Goal: Information Seeking & Learning: Check status

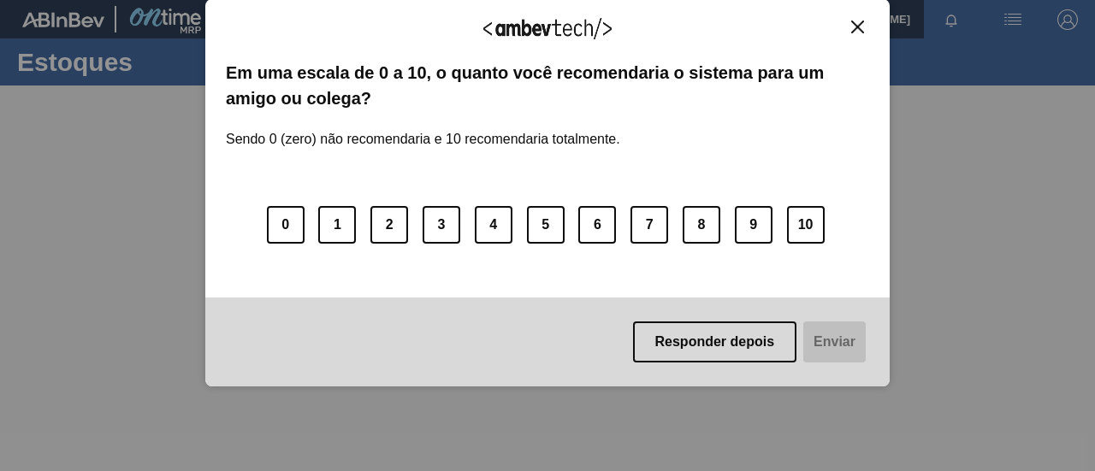
click at [856, 24] on img "Close" at bounding box center [857, 27] width 13 height 13
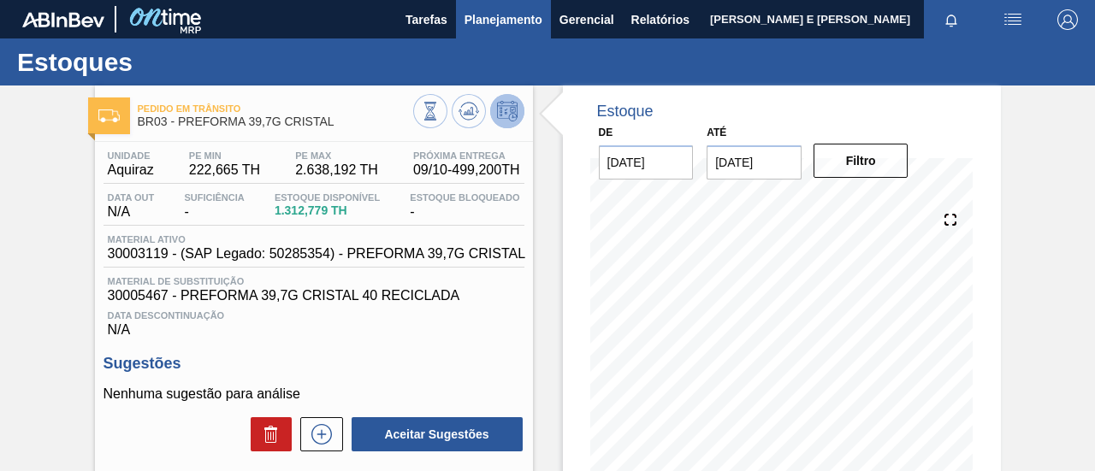
click at [527, 20] on span "Planejamento" at bounding box center [504, 19] width 78 height 21
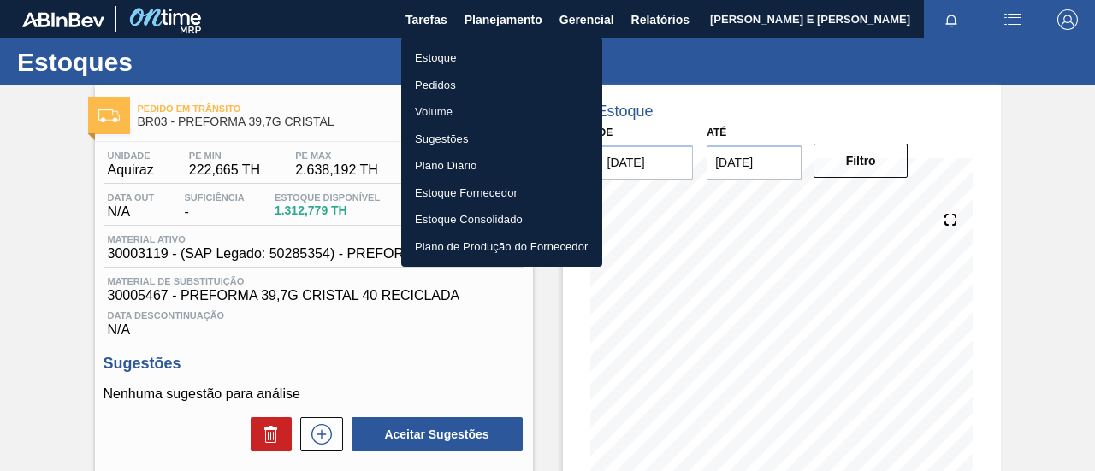
click at [431, 58] on li "Estoque" at bounding box center [501, 57] width 201 height 27
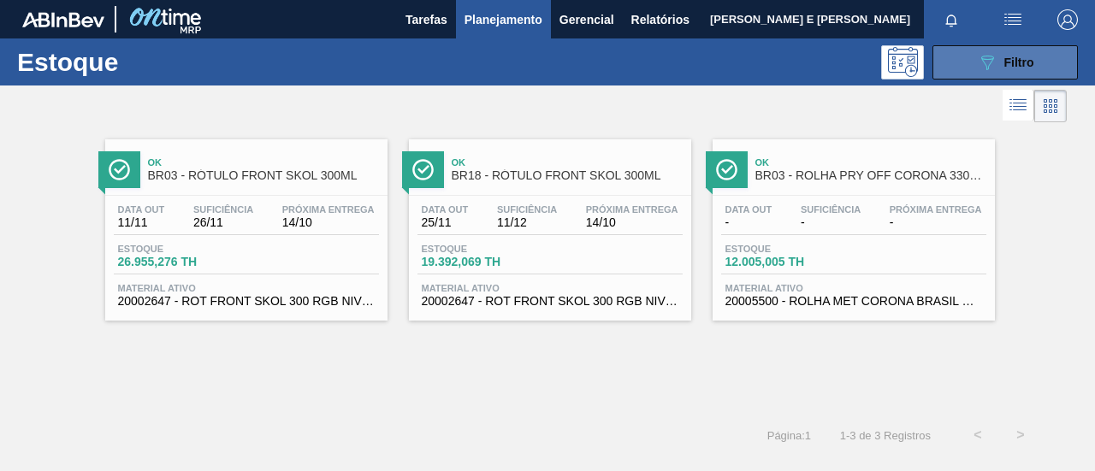
click at [980, 62] on icon "089F7B8B-B2A5-4AFE-B5C0-19BA573D28AC" at bounding box center [987, 62] width 21 height 21
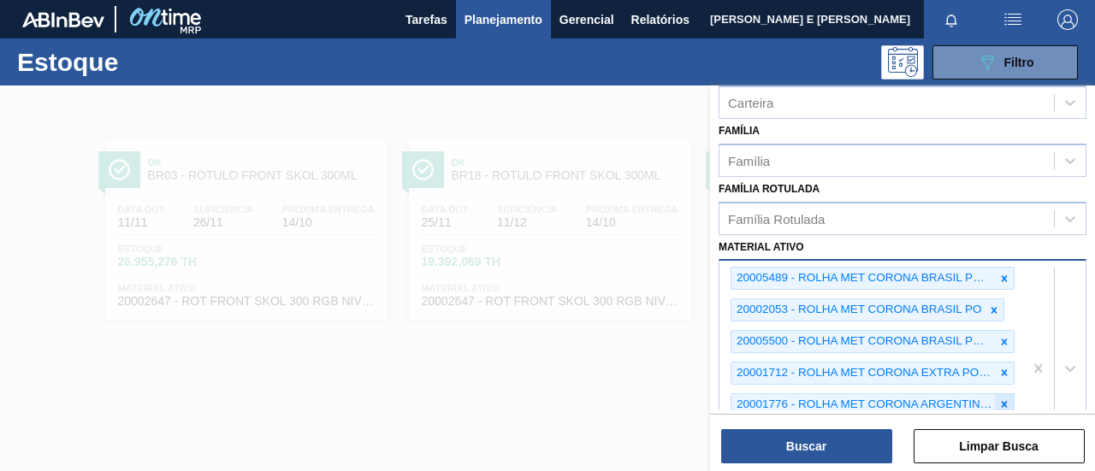
scroll to position [342, 0]
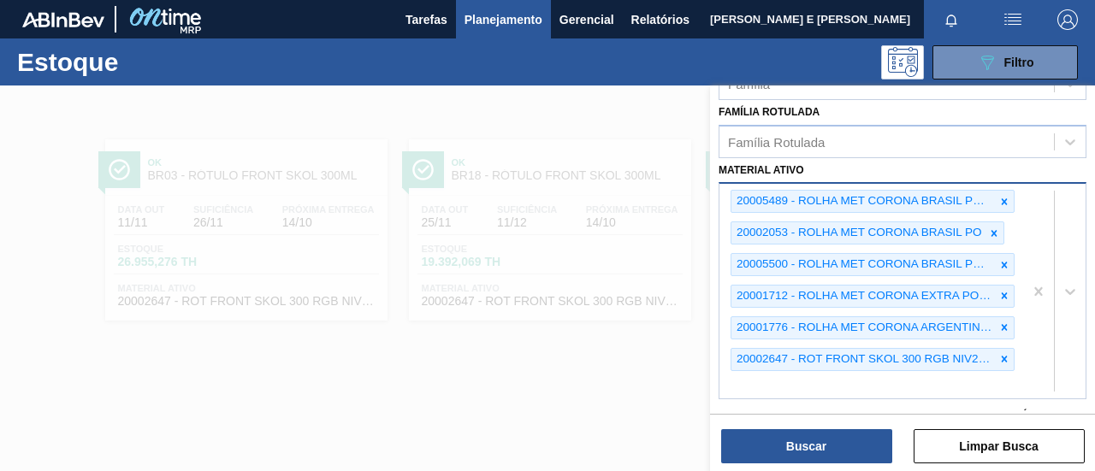
drag, startPoint x: 999, startPoint y: 200, endPoint x: 998, endPoint y: 212, distance: 12.1
click at [999, 200] on icon at bounding box center [1004, 202] width 12 height 12
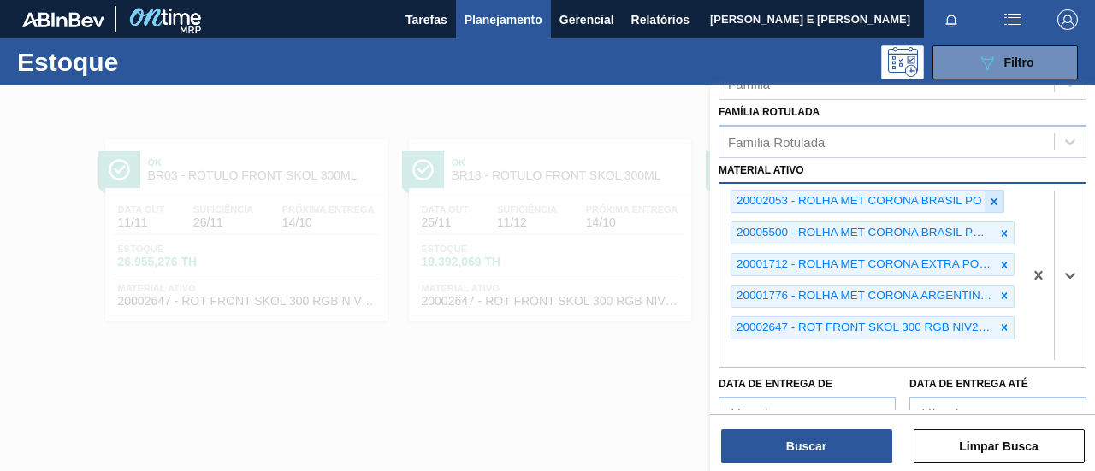
click at [992, 203] on icon at bounding box center [994, 202] width 12 height 12
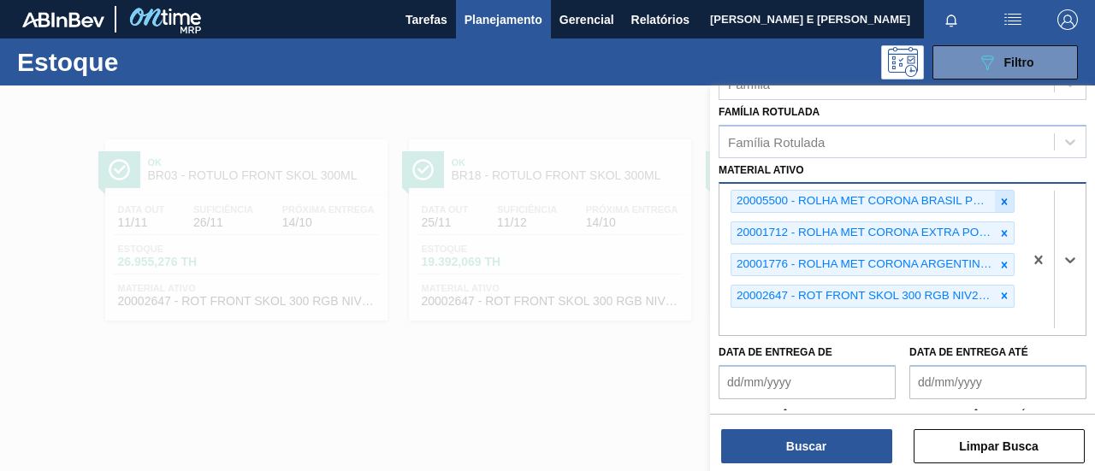
click at [1003, 201] on icon at bounding box center [1004, 202] width 12 height 12
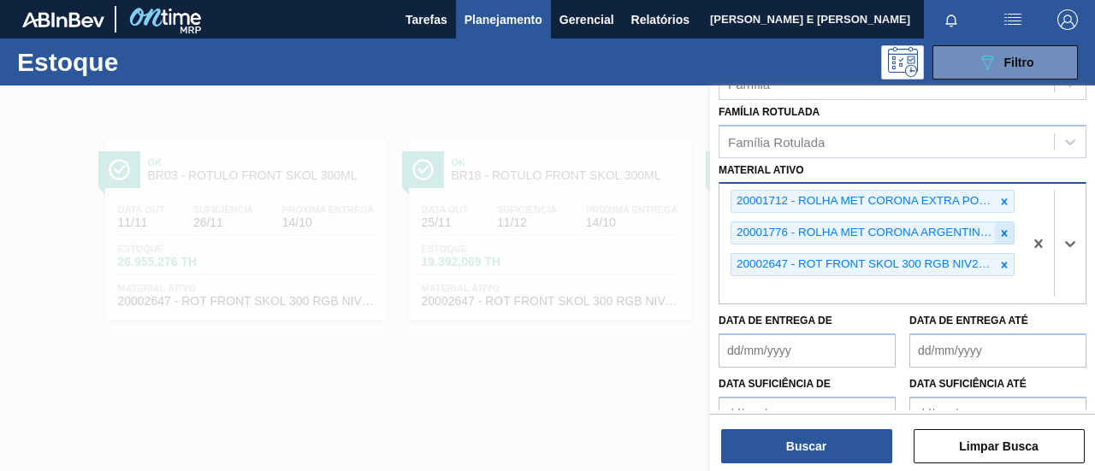
click at [1003, 222] on div at bounding box center [1004, 232] width 19 height 21
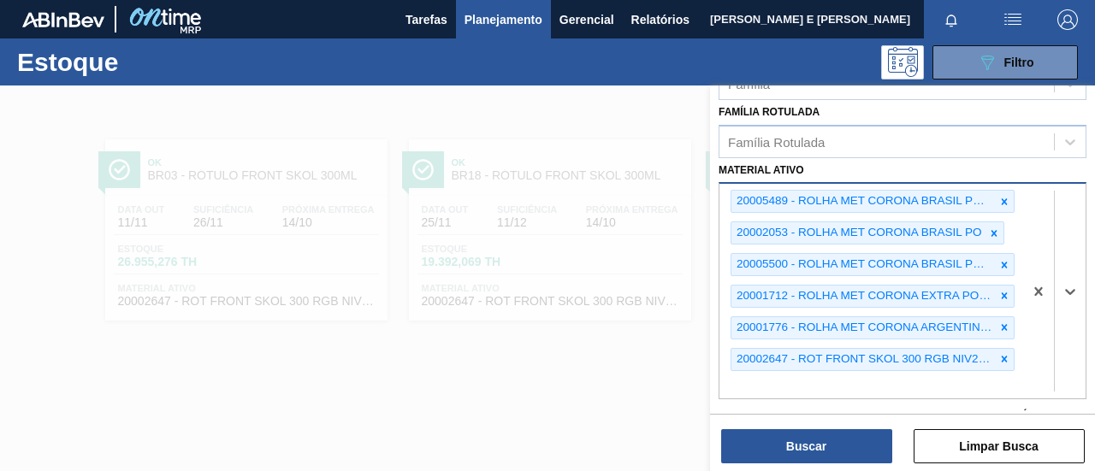
click at [1003, 211] on div "20005489 - ROLHA MET CORONA BRASIL PO MONOLAB 0,21 20002053 - ROLHA MET CORONA …" at bounding box center [871, 291] width 304 height 214
click at [1003, 198] on icon at bounding box center [1005, 201] width 6 height 6
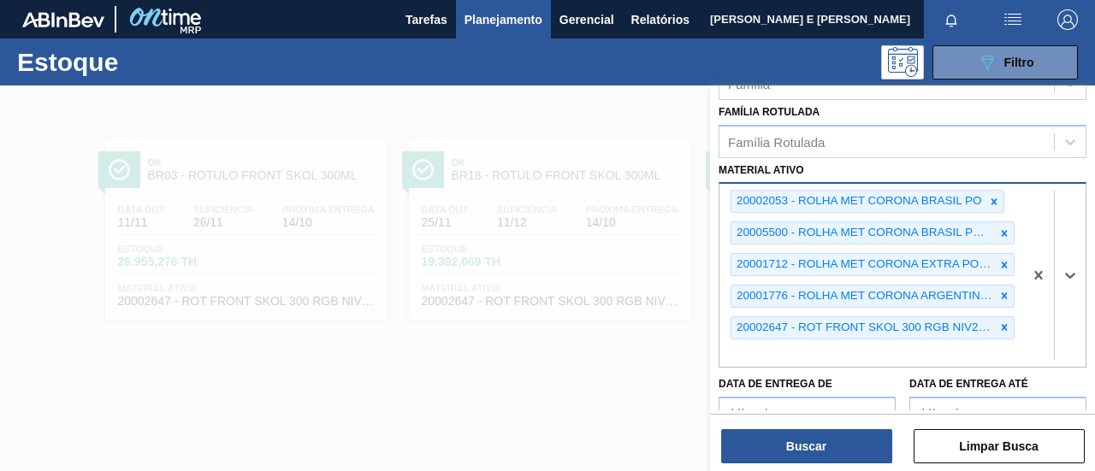
click at [1003, 198] on div "20002053 - ROLHA MET CORONA BRASIL PO 20005500 - ROLHA MET CORONA BRASIL PO 0,1…" at bounding box center [871, 275] width 304 height 182
click at [994, 201] on icon at bounding box center [994, 201] width 6 height 6
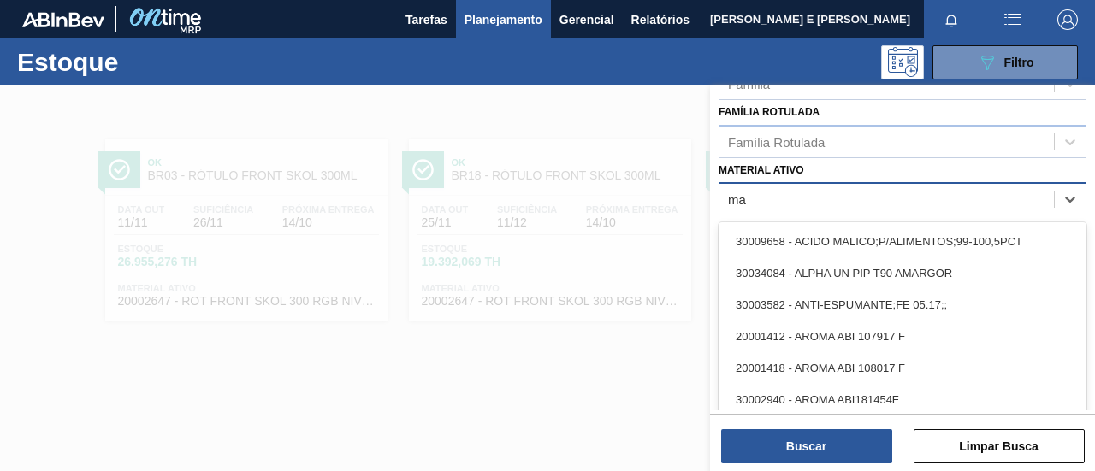
type ativo "m"
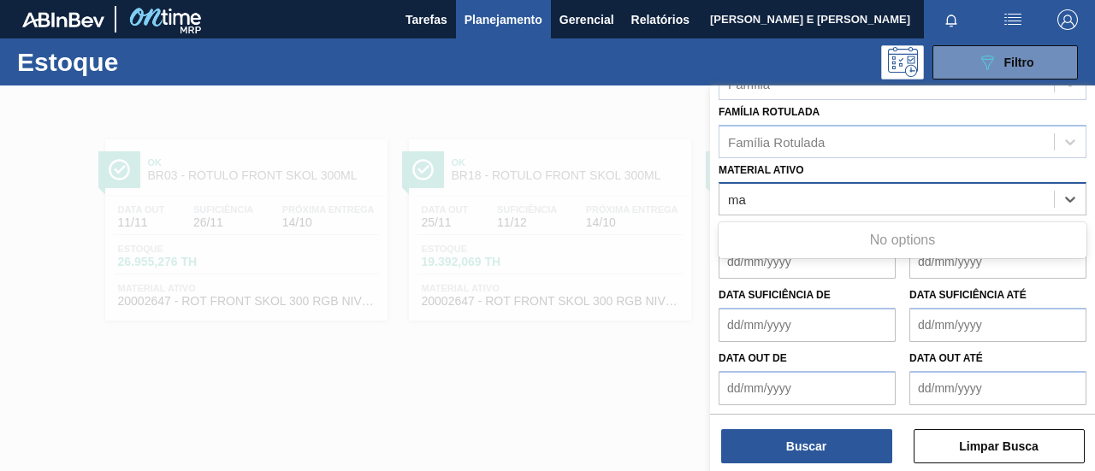
type ativo "m"
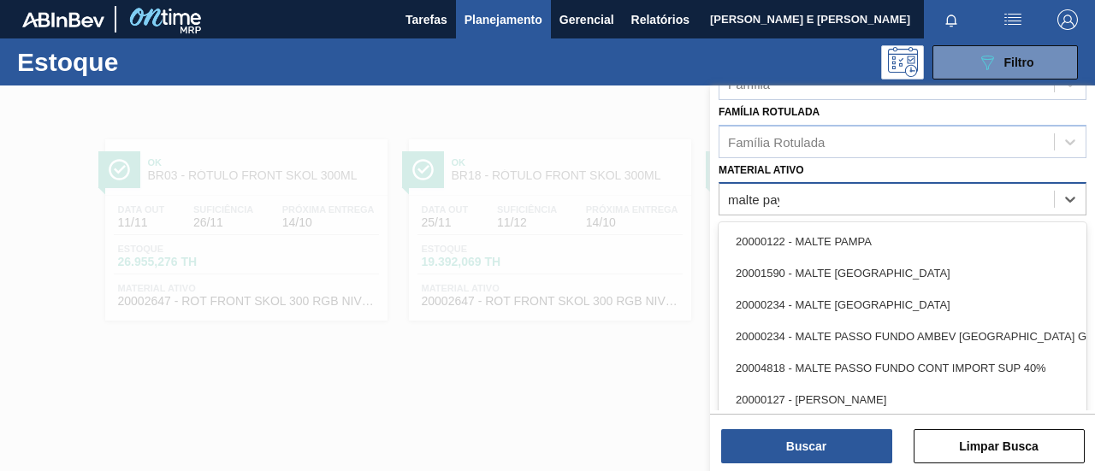
type ativo "malte pays"
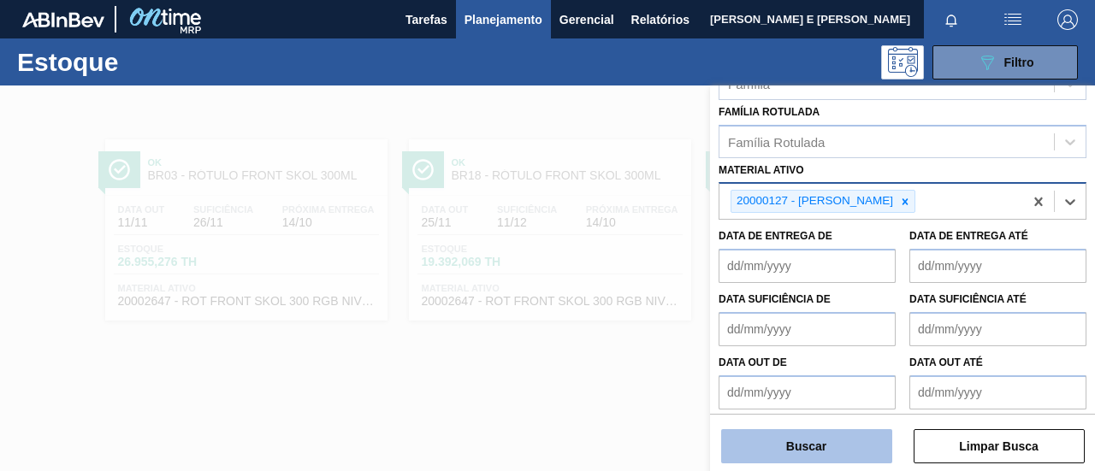
click at [837, 435] on button "Buscar" at bounding box center [806, 446] width 171 height 34
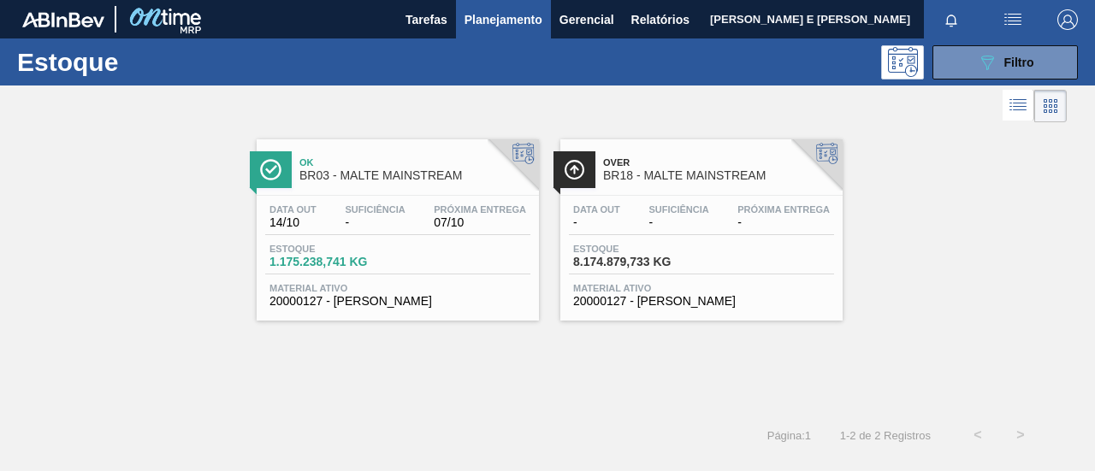
click at [472, 258] on div "Estoque 1.175.238,741 KG" at bounding box center [397, 259] width 265 height 31
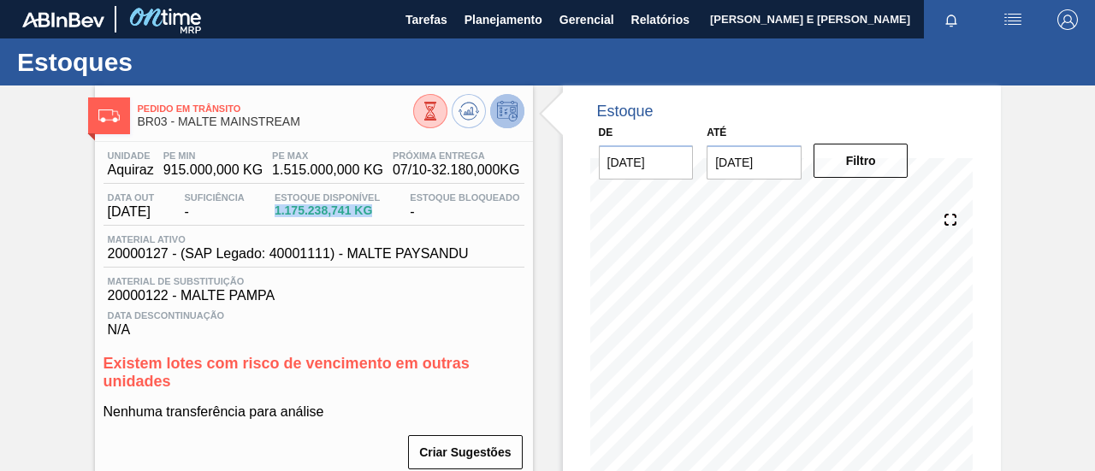
drag, startPoint x: 271, startPoint y: 215, endPoint x: 377, endPoint y: 210, distance: 106.2
click at [377, 210] on div "Data out [DATE] Suficiência - Estoque Disponível 1.175.238,741 KG Estoque Bloqu…" at bounding box center [314, 208] width 421 height 33
click at [226, 219] on div "Suficiência -" at bounding box center [214, 205] width 68 height 27
drag, startPoint x: 1037, startPoint y: 175, endPoint x: 917, endPoint y: 56, distance: 168.8
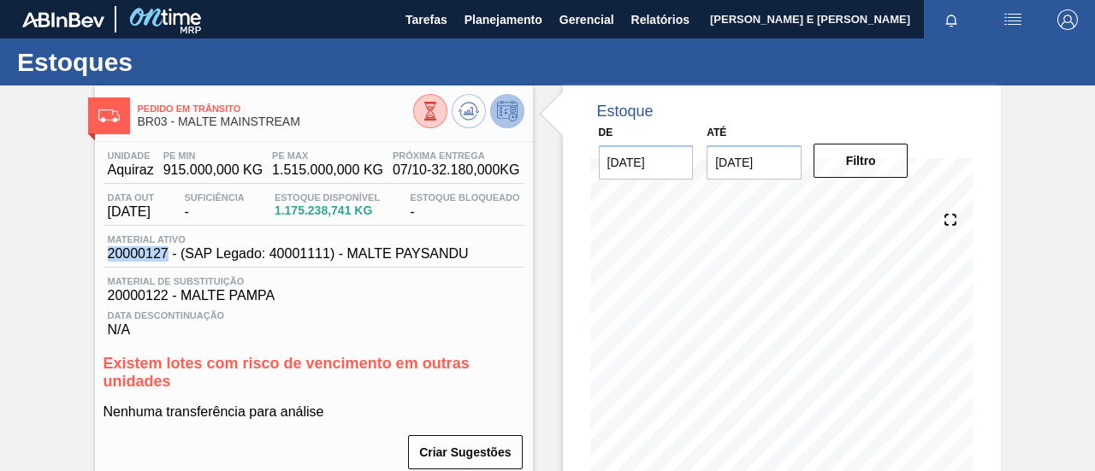
drag, startPoint x: 119, startPoint y: 258, endPoint x: 164, endPoint y: 256, distance: 45.4
click at [164, 256] on div "Material ativo 20000127 - (SAP Legado: 40001111) - MALTE PAYSANDU" at bounding box center [289, 247] width 370 height 27
copy span "20000127"
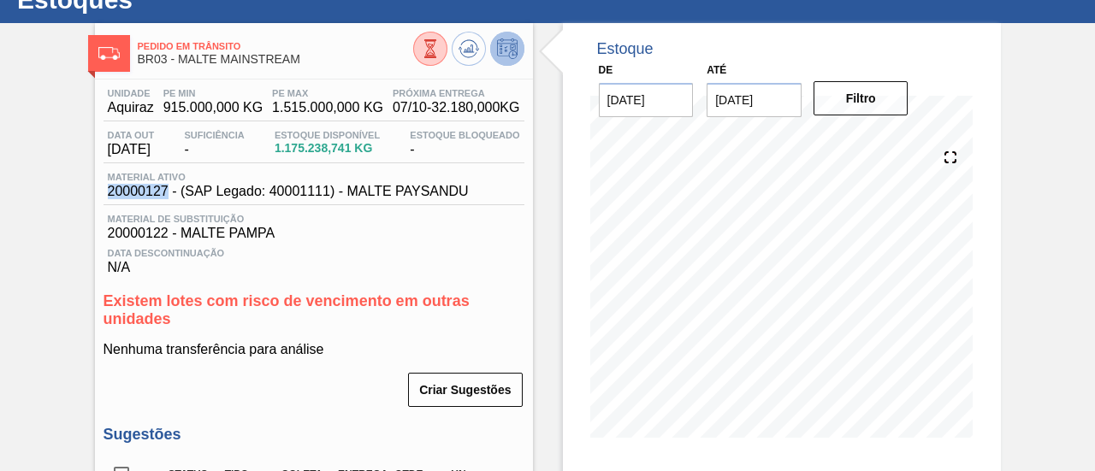
scroll to position [86, 0]
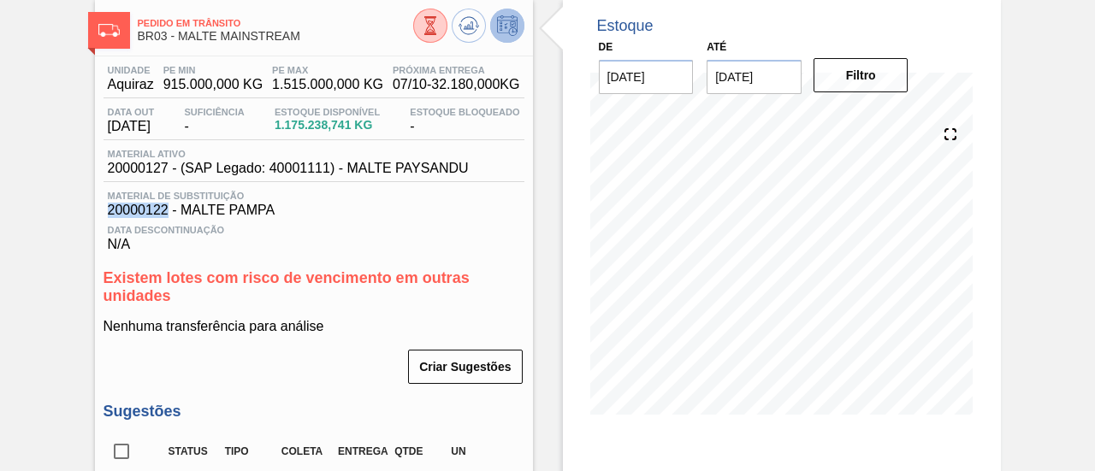
drag, startPoint x: 98, startPoint y: 218, endPoint x: 165, endPoint y: 220, distance: 66.8
copy span "20000122"
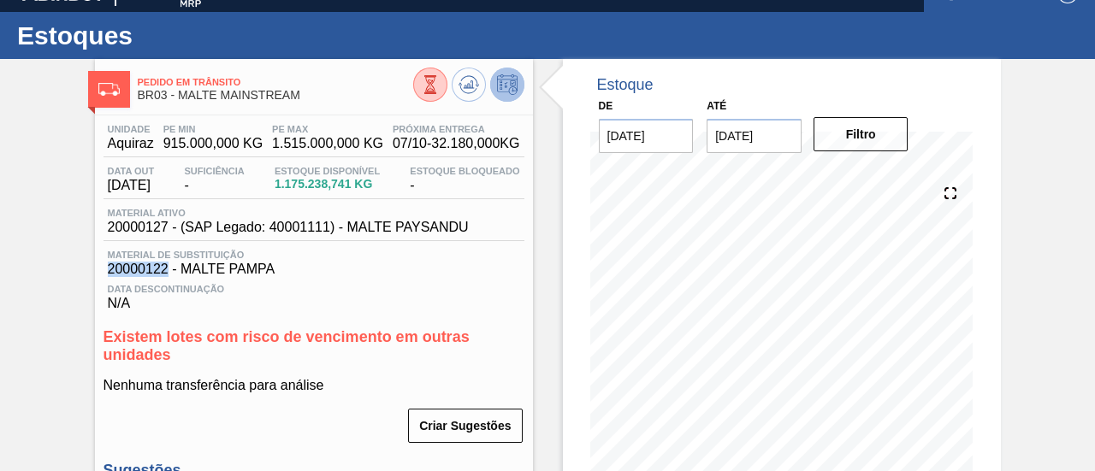
scroll to position [0, 0]
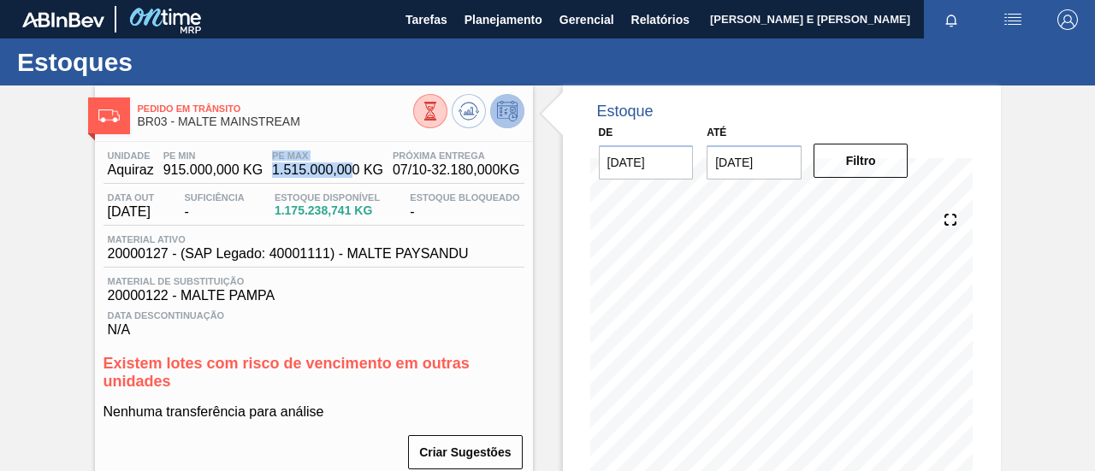
drag, startPoint x: 265, startPoint y: 172, endPoint x: 357, endPoint y: 172, distance: 91.5
click at [357, 172] on div "Unidade Aquiraz PE MIN 915.000,000 KG PE MAX 1.515.000,000 KG Próxima Entrega 0…" at bounding box center [314, 167] width 421 height 33
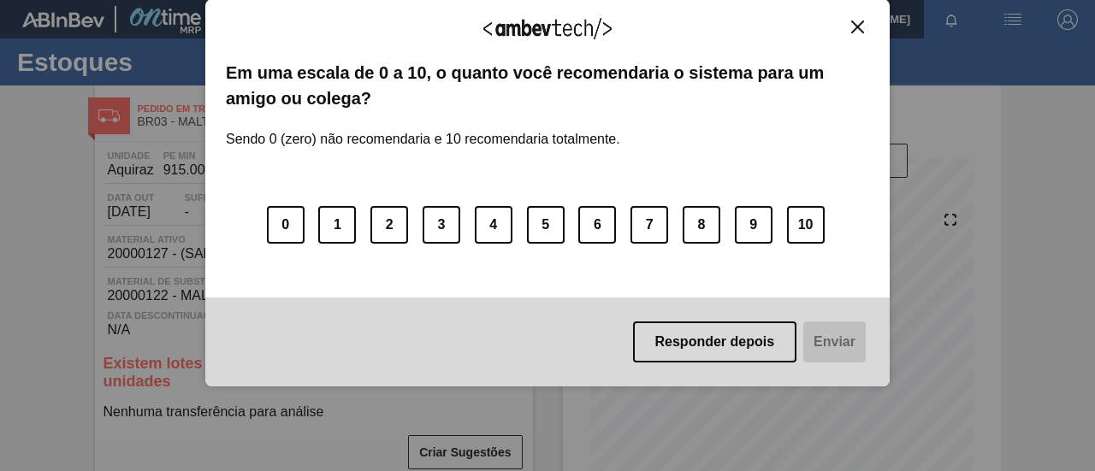
click at [854, 27] on img "Close" at bounding box center [857, 27] width 13 height 13
